Goal: Communication & Community: Ask a question

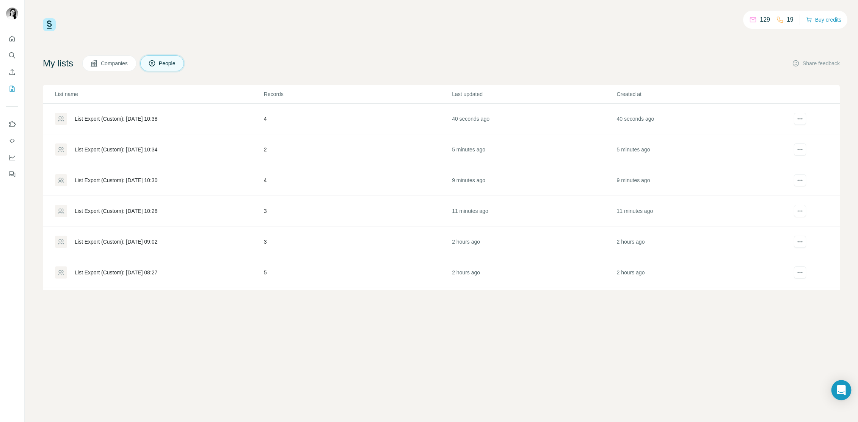
click at [841, 392] on icon "Open Intercom Messenger" at bounding box center [841, 390] width 10 height 10
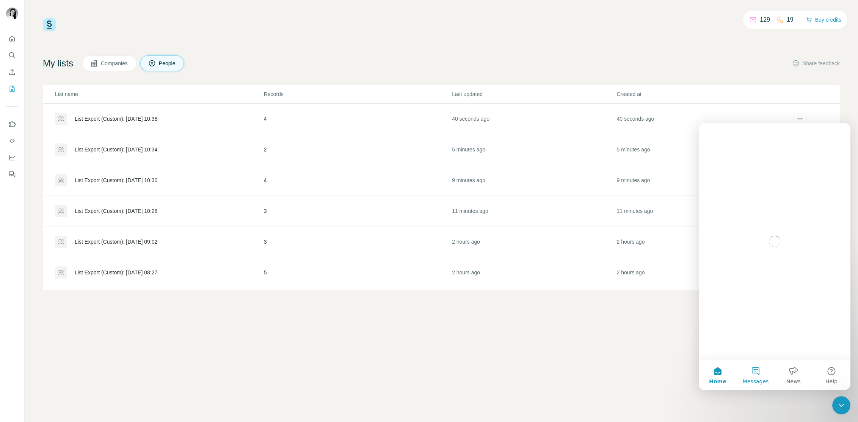
click at [755, 370] on button "Messages" at bounding box center [756, 374] width 38 height 30
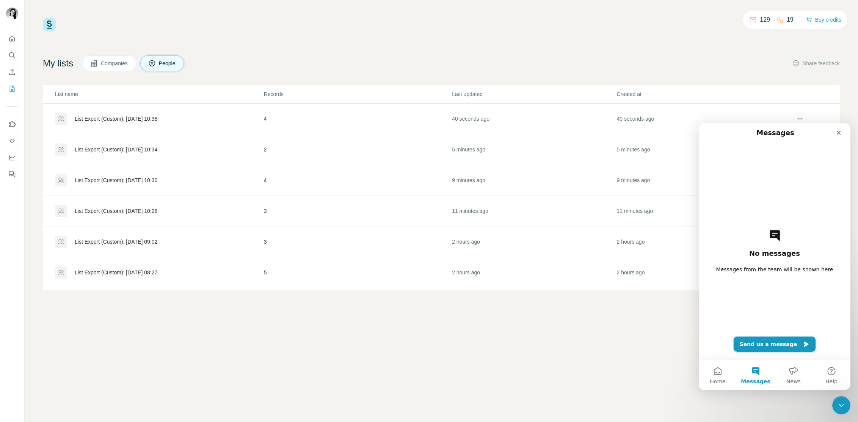
click at [758, 343] on button "Send us a message" at bounding box center [774, 343] width 82 height 15
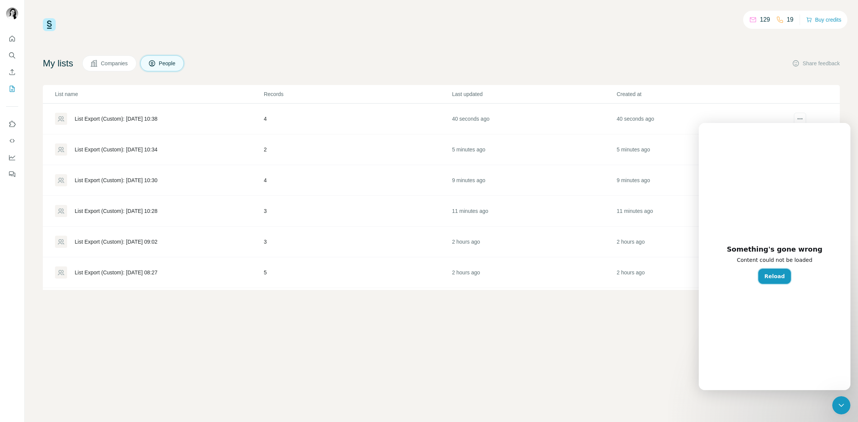
click at [771, 278] on button "Reload" at bounding box center [774, 275] width 33 height 15
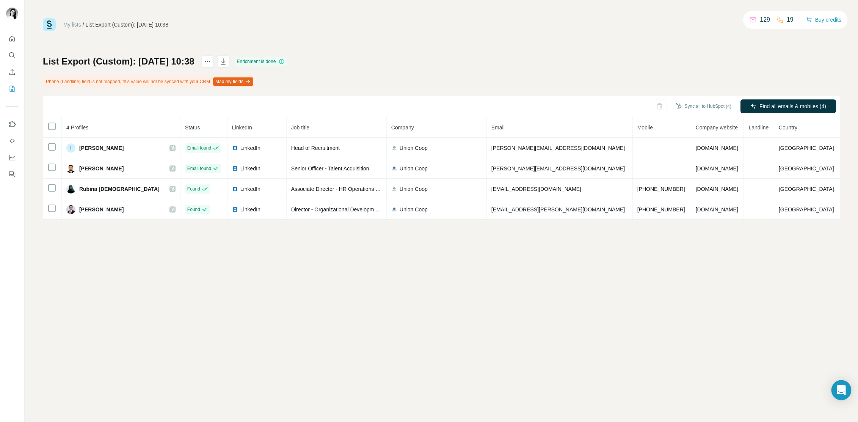
click at [836, 384] on div "Open Intercom Messenger" at bounding box center [841, 390] width 20 height 20
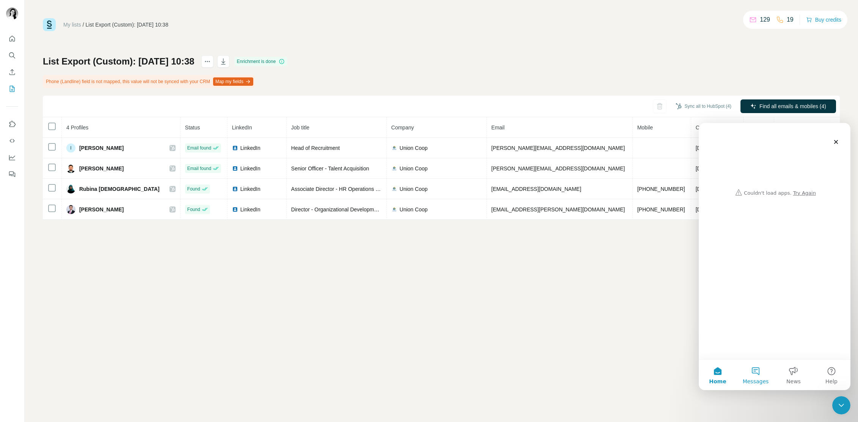
click at [758, 369] on button "Messages" at bounding box center [756, 374] width 38 height 30
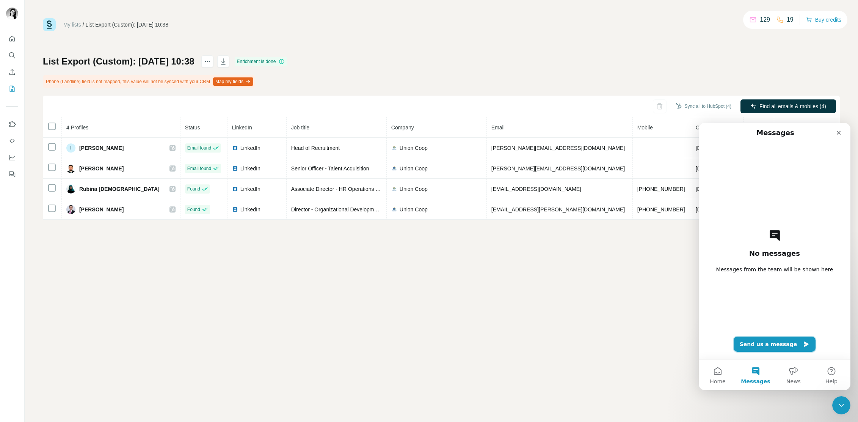
click at [761, 346] on button "Send us a message" at bounding box center [774, 343] width 82 height 15
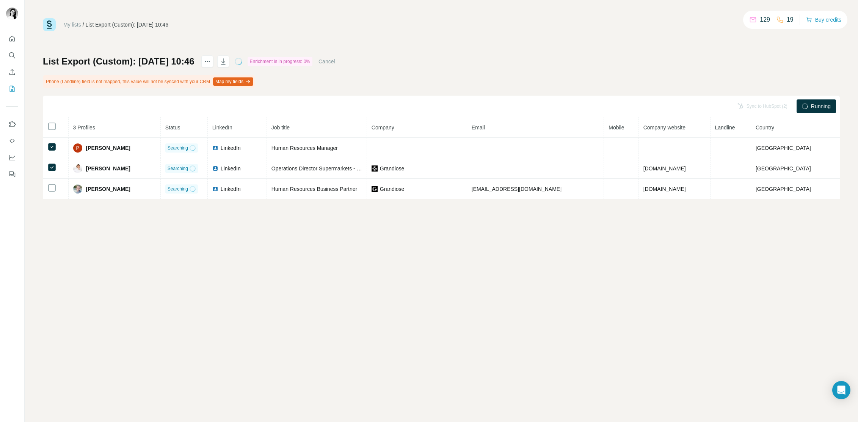
click at [335, 62] on button "Cancel" at bounding box center [326, 62] width 17 height 8
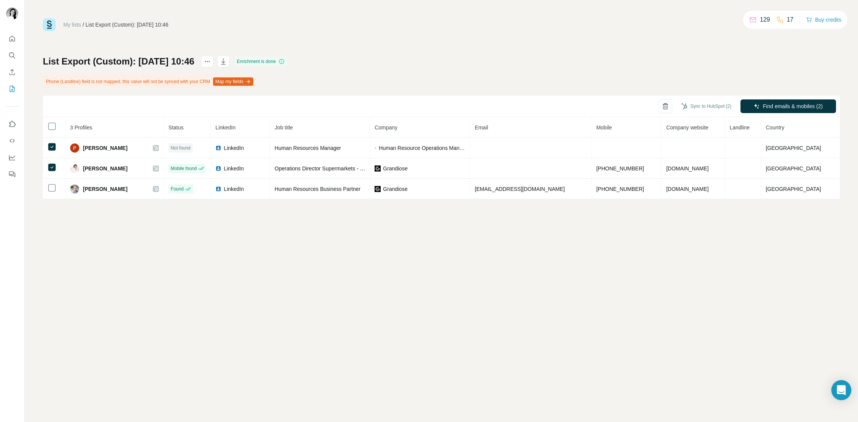
click at [841, 390] on icon "Open Intercom Messenger" at bounding box center [841, 390] width 9 height 10
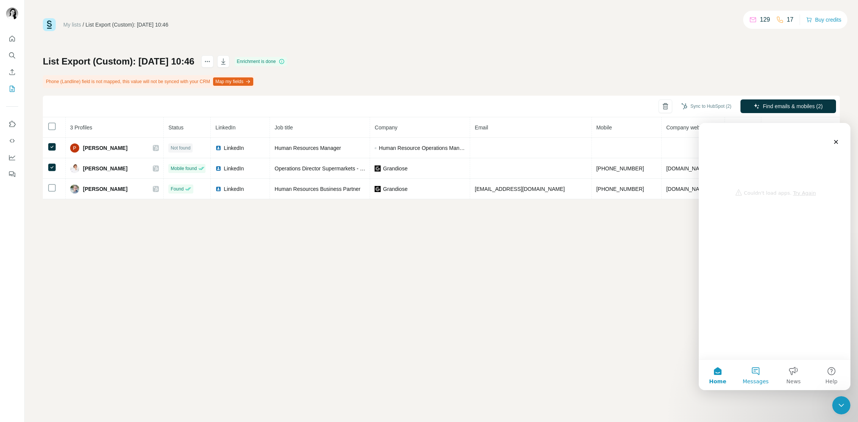
click at [755, 373] on button "Messages" at bounding box center [756, 374] width 38 height 30
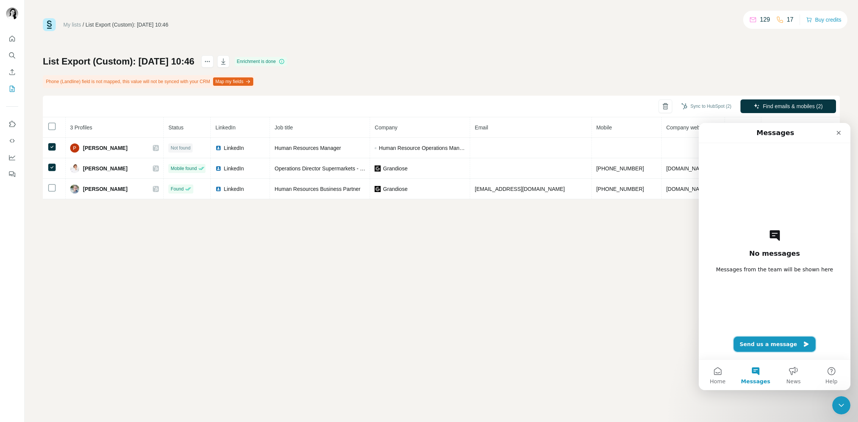
click at [766, 342] on button "Send us a message" at bounding box center [774, 343] width 82 height 15
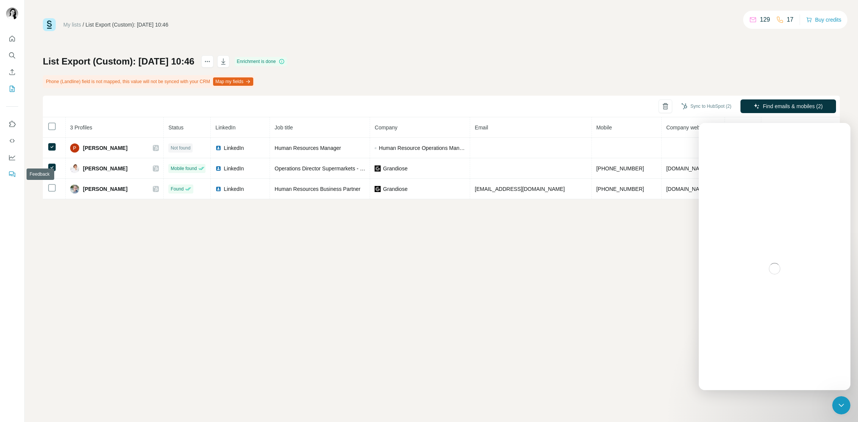
click at [13, 174] on icon "Feedback" at bounding box center [11, 173] width 5 height 4
click at [395, 28] on div "My lists / List Export (Custom): 20/08/2025 10:46 129 17 Buy credits" at bounding box center [441, 24] width 797 height 13
click at [211, 64] on icon "actions" at bounding box center [208, 62] width 8 height 8
click at [12, 42] on icon "Quick start" at bounding box center [12, 39] width 8 height 8
click at [844, 406] on icon "Close Intercom Messenger" at bounding box center [839, 403] width 9 height 9
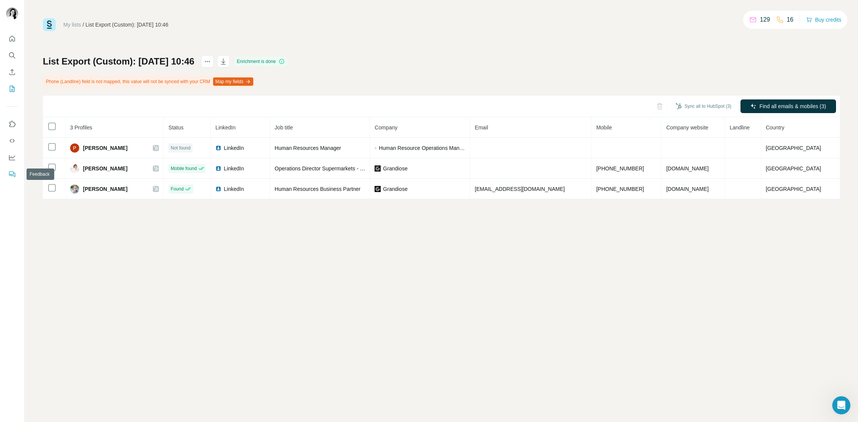
click at [13, 174] on icon "Feedback" at bounding box center [12, 174] width 8 height 8
click at [839, 400] on icon "Open Intercom Messenger" at bounding box center [840, 404] width 13 height 13
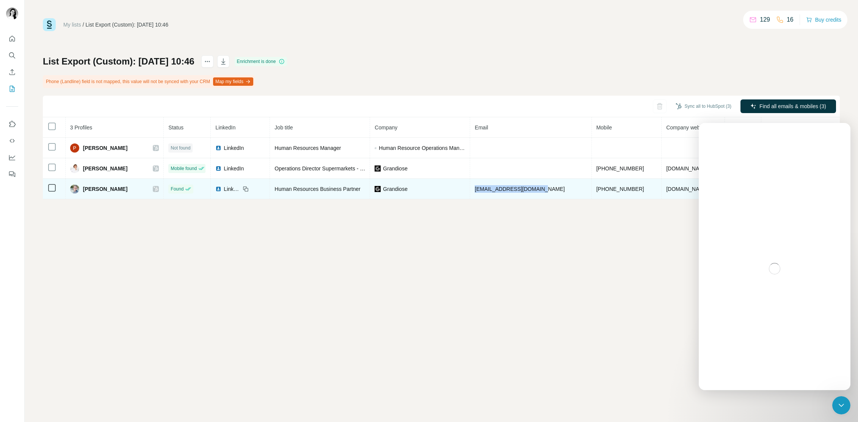
drag, startPoint x: 545, startPoint y: 188, endPoint x: 479, endPoint y: 191, distance: 66.8
click at [479, 191] on td "vrishanksingh@gmail.com" at bounding box center [530, 189] width 121 height 20
copy span "vrishanksingh@gmail.com"
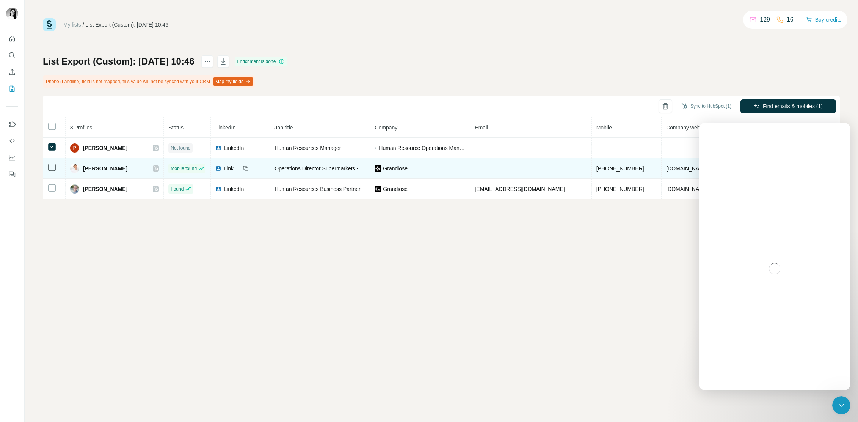
click at [50, 174] on td at bounding box center [54, 168] width 23 height 20
